Goal: Information Seeking & Learning: Learn about a topic

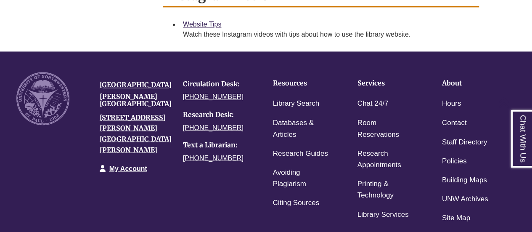
scroll to position [685, 0]
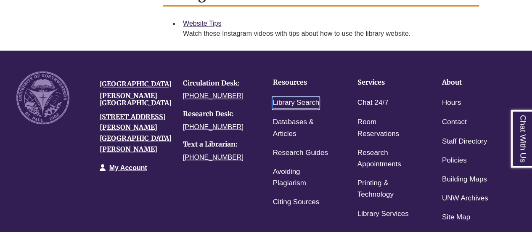
click at [306, 102] on link "Library Search" at bounding box center [296, 103] width 47 height 12
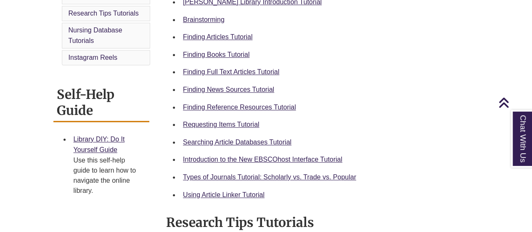
scroll to position [275, 0]
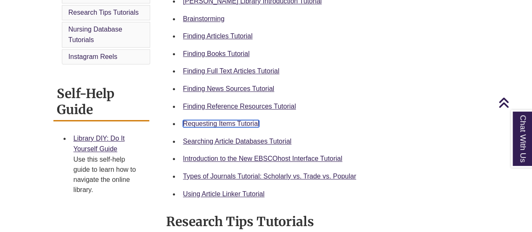
click at [240, 122] on link "Requesting Items Tutorial" at bounding box center [221, 123] width 76 height 7
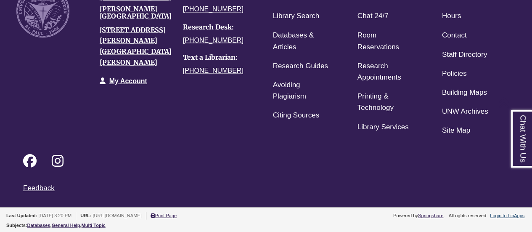
scroll to position [703, 0]
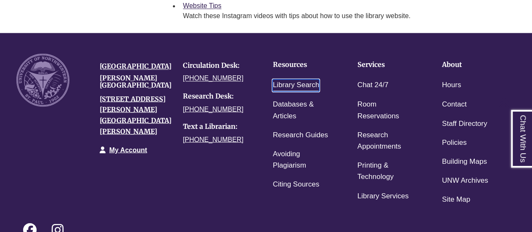
click at [297, 79] on link "Library Search" at bounding box center [296, 85] width 47 height 12
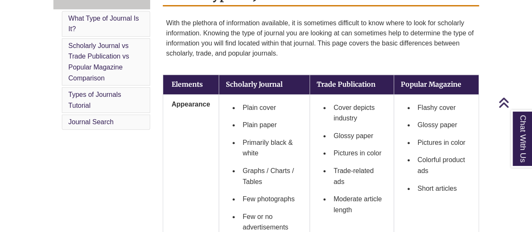
scroll to position [255, 0]
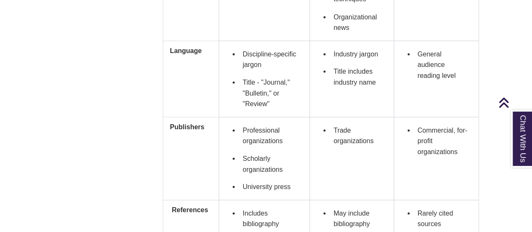
scroll to position [783, 0]
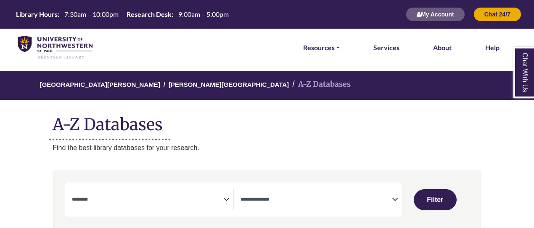
select select "Database Subject Filter"
select select "Database Types Filter"
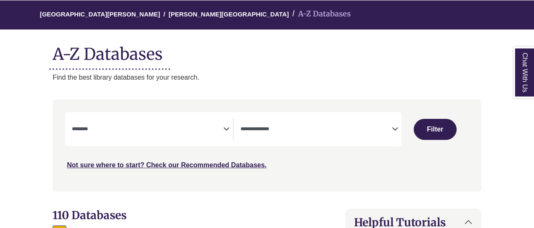
drag, startPoint x: 0, startPoint y: 0, endPoint x: 220, endPoint y: 131, distance: 256.3
click at [220, 131] on textarea "Search" at bounding box center [147, 129] width 151 height 7
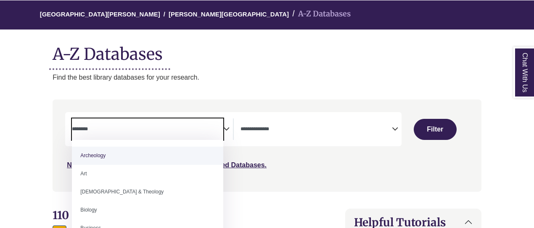
scroll to position [70, 0]
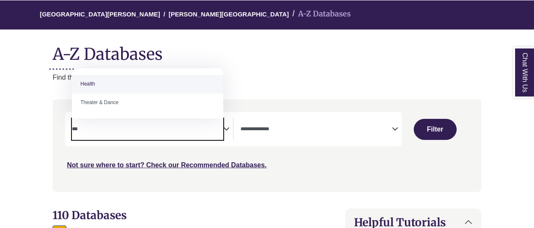
type textarea "***"
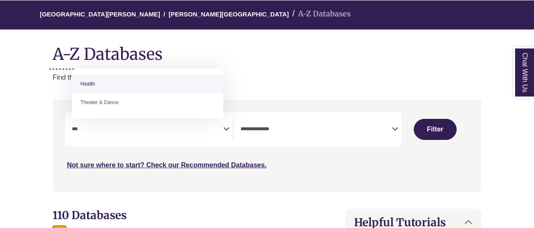
select select "*****"
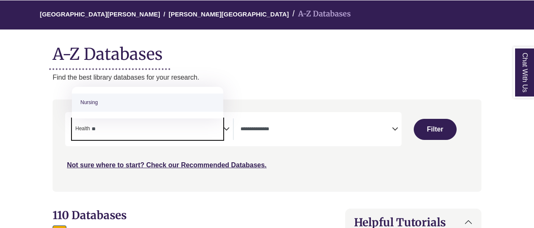
type textarea "*"
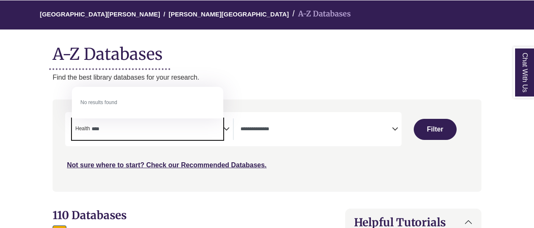
type textarea "****"
click at [173, 138] on span "× Health ****" at bounding box center [147, 128] width 151 height 21
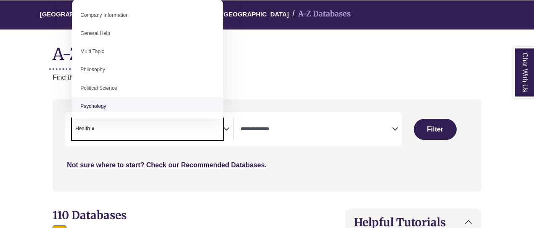
type textarea "*"
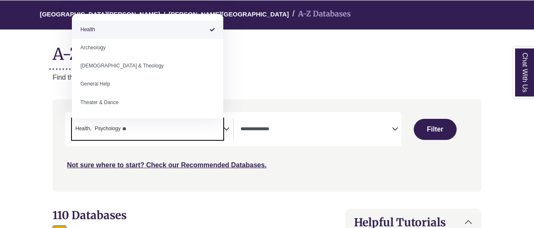
type textarea "*"
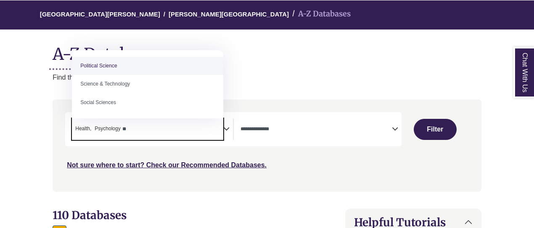
type textarea "*"
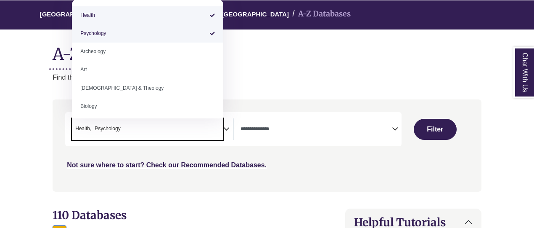
type textarea "**********"
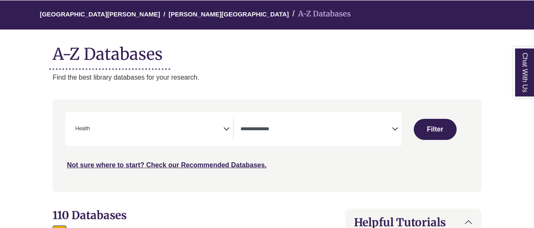
click at [313, 67] on div "University of Northwestern - St. Paul Berntsen Library A-Z Databases A-Z Databa…" at bounding box center [267, 41] width 454 height 82
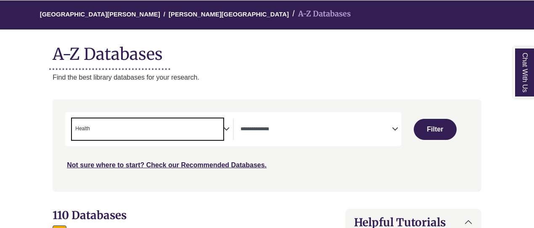
click at [151, 134] on span "× Health" at bounding box center [147, 128] width 151 height 21
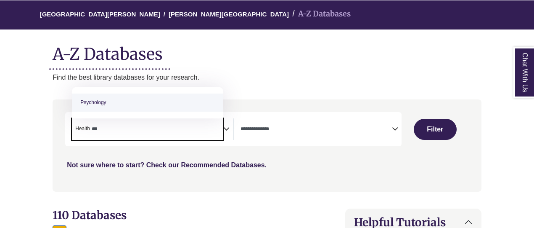
type textarea "***"
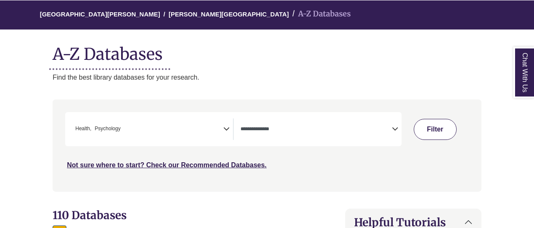
click at [434, 133] on button "Filter" at bounding box center [435, 129] width 43 height 21
select select "Database Types Filter"
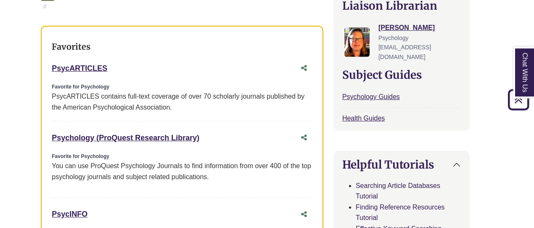
scroll to position [308, 0]
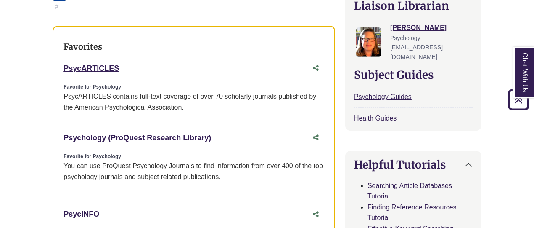
drag, startPoint x: 55, startPoint y: 51, endPoint x: 126, endPoint y: 59, distance: 71.5
click at [126, 59] on div "Favorites PsycARTICLES This link opens in a new window Favorite for Psychology …" at bounding box center [194, 228] width 283 height 405
copy link "PsycARTICLES"
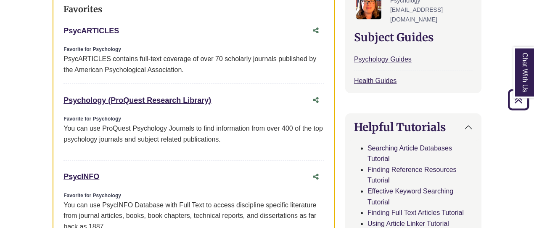
drag, startPoint x: 61, startPoint y: 80, endPoint x: 216, endPoint y: 87, distance: 155.0
click at [216, 87] on div "Favorites PsycARTICLES This link opens in a new window Favorite for Psychology …" at bounding box center [194, 190] width 283 height 405
copy link "Psychology (ProQuest Research Library)"
drag, startPoint x: 59, startPoint y: 162, endPoint x: 110, endPoint y: 167, distance: 51.2
click at [110, 167] on div "Favorites PsycARTICLES This link opens in a new window Favorite for Psychology …" at bounding box center [194, 190] width 283 height 405
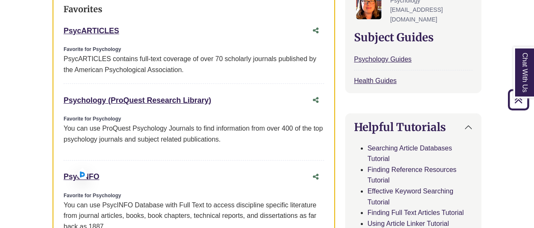
copy link "PsycINFO"
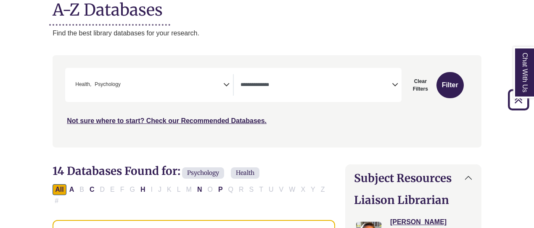
scroll to position [0, 0]
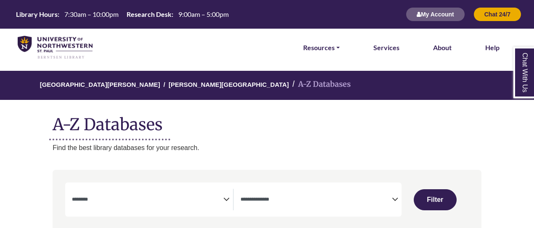
select select "Database Subject Filter"
select select "Database Types Filter"
select select "Database Subject Filter"
select select "Database Types Filter"
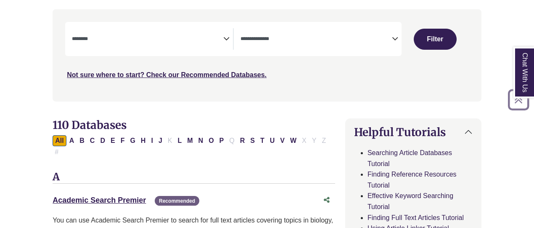
scroll to position [162, 0]
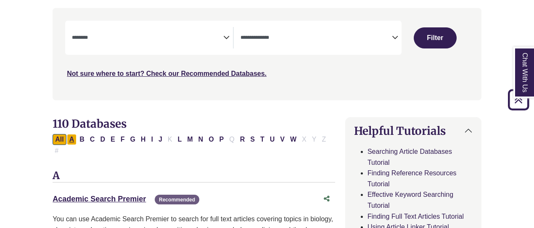
click at [69, 138] on button "A" at bounding box center [72, 139] width 10 height 11
select select "Database Subject Filter"
select select "Database Types Filter"
click at [82, 194] on link "Academic Search Premier This link opens in a new window" at bounding box center [99, 198] width 93 height 8
click at [103, 194] on link "Academic Search Premier This link opens in a new window" at bounding box center [99, 198] width 93 height 8
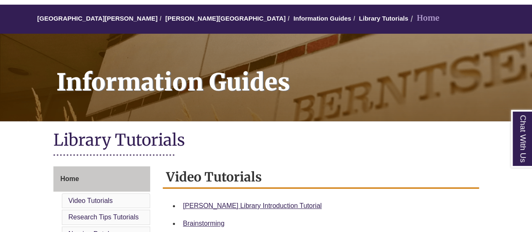
scroll to position [70, 0]
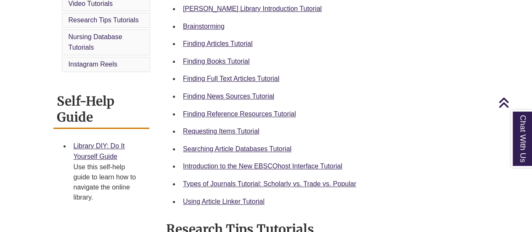
scroll to position [268, 0]
click at [248, 203] on link "Using Article Linker Tutorial" at bounding box center [224, 200] width 82 height 7
